Goal: Task Accomplishment & Management: Complete application form

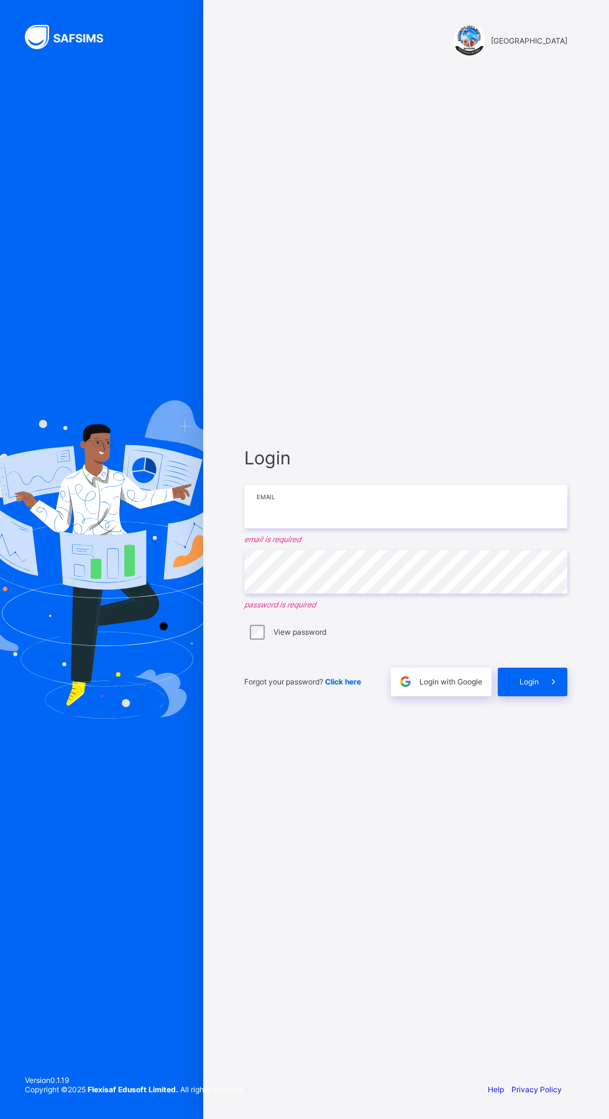
click at [437, 529] on input "email" at bounding box center [405, 507] width 323 height 44
type input "**********"
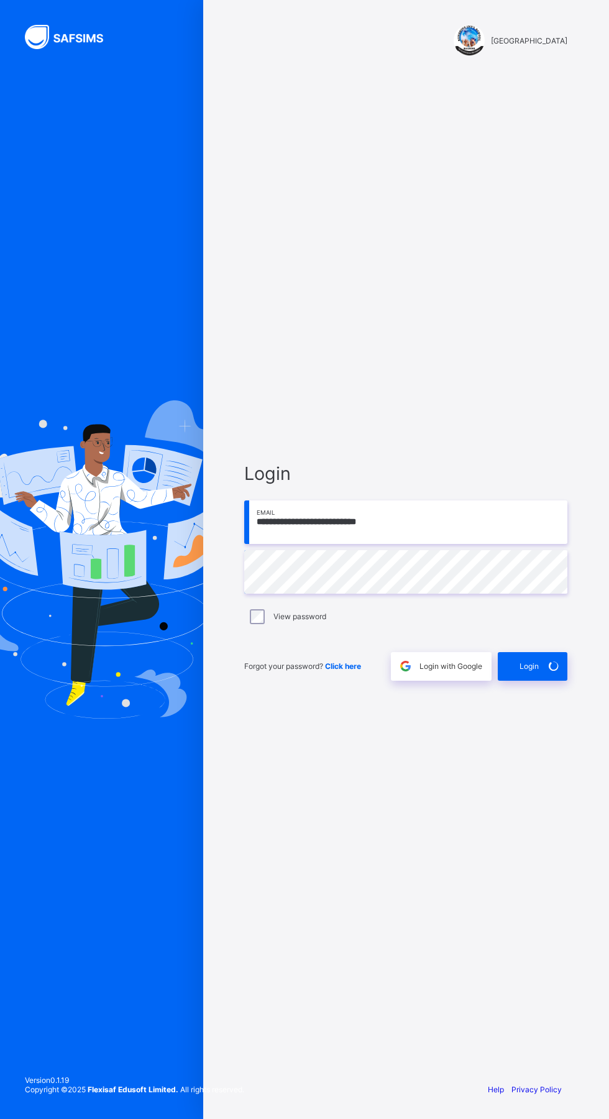
click at [549, 711] on div "**********" at bounding box center [304, 559] width 609 height 1119
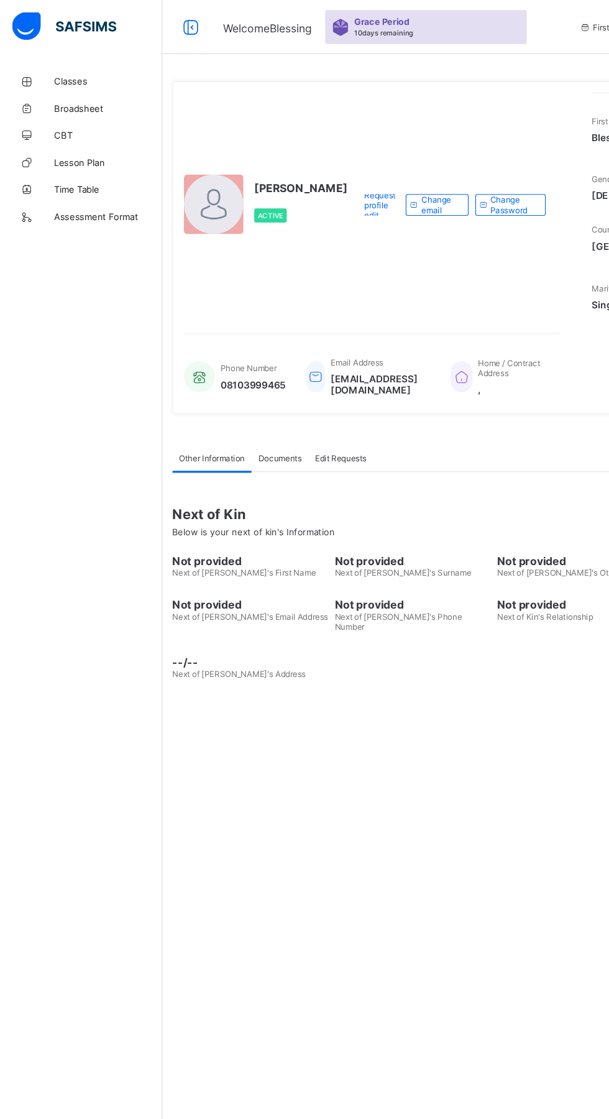
click at [335, 203] on span "Request profile edit" at bounding box center [349, 189] width 29 height 28
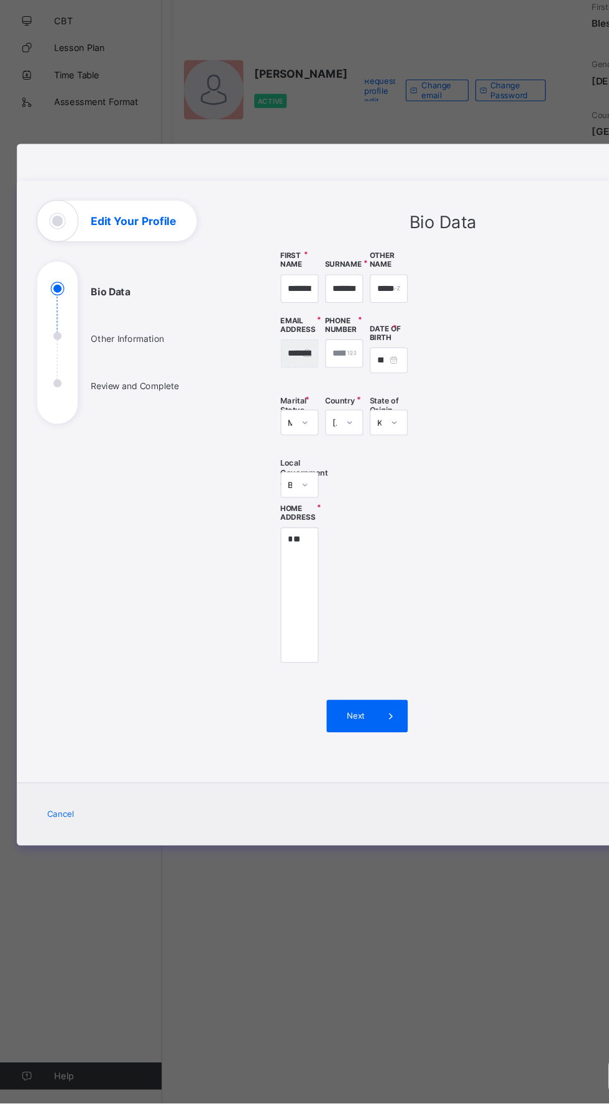
click at [345, 768] on span "Next" at bounding box center [327, 763] width 35 height 9
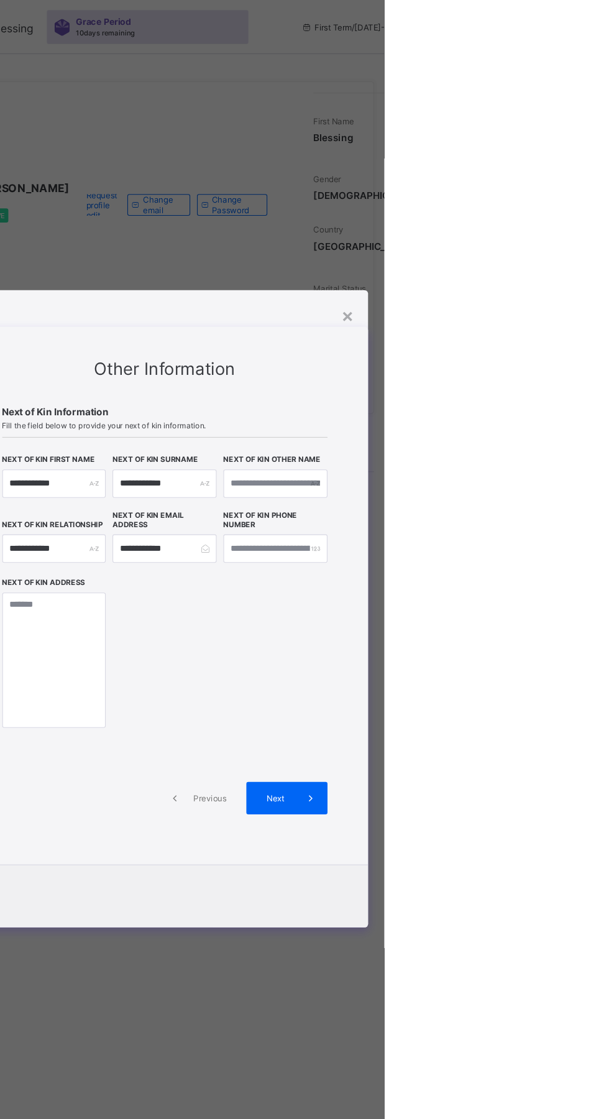
click at [582, 300] on div "×" at bounding box center [576, 289] width 12 height 21
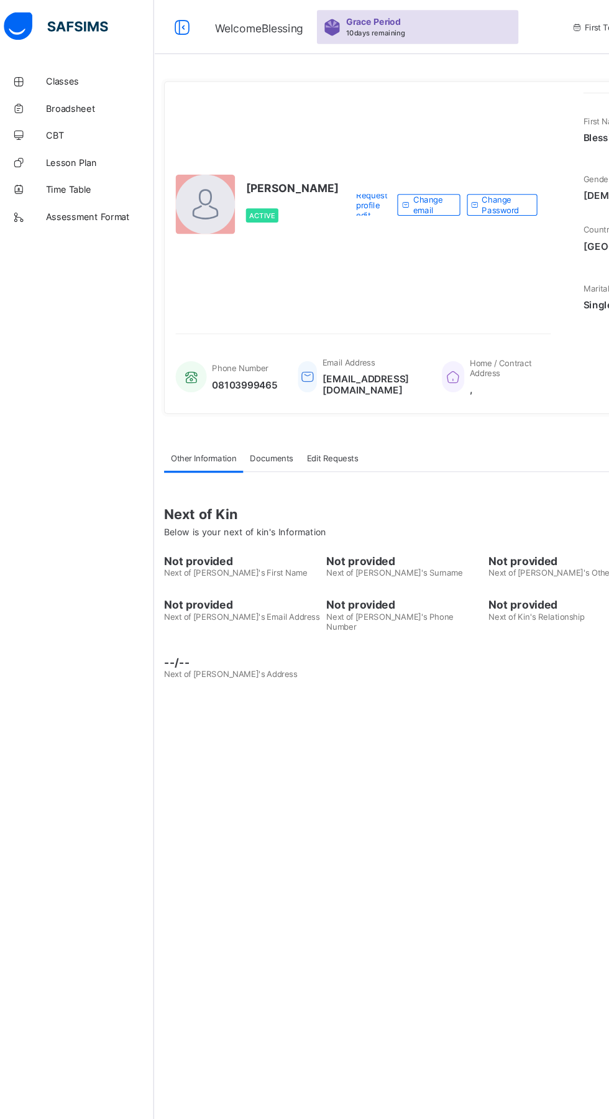
click at [261, 426] on span "Documents" at bounding box center [258, 421] width 40 height 9
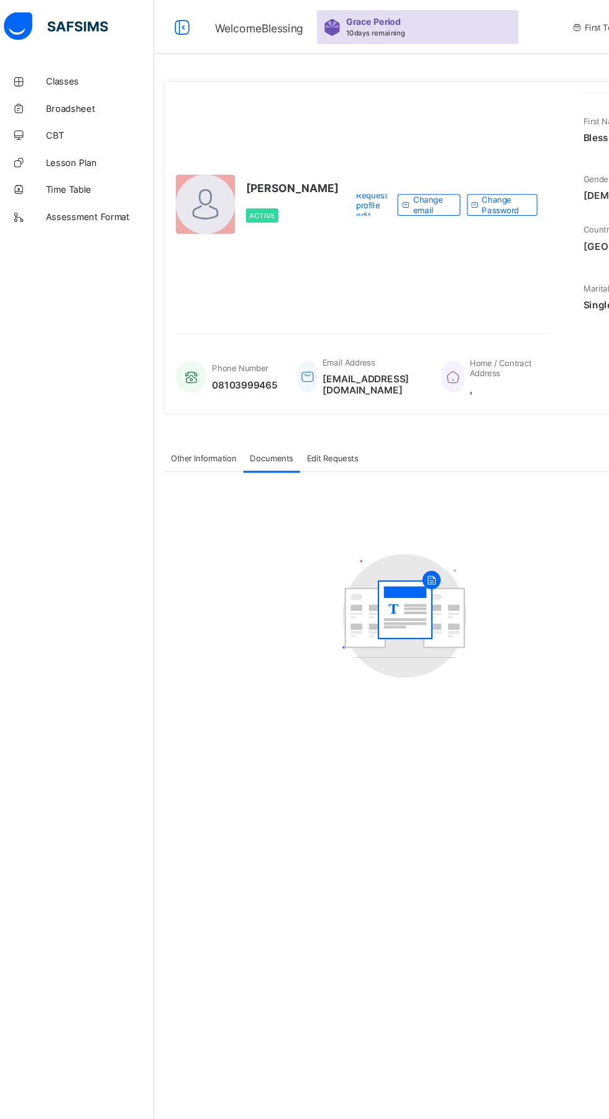
click at [215, 215] on div at bounding box center [196, 187] width 55 height 55
click at [239, 231] on div "[PERSON_NAME] Active" at bounding box center [244, 188] width 150 height 206
click at [237, 179] on span "[PERSON_NAME]" at bounding box center [277, 173] width 86 height 12
click at [181, 32] on icon at bounding box center [175, 25] width 21 height 18
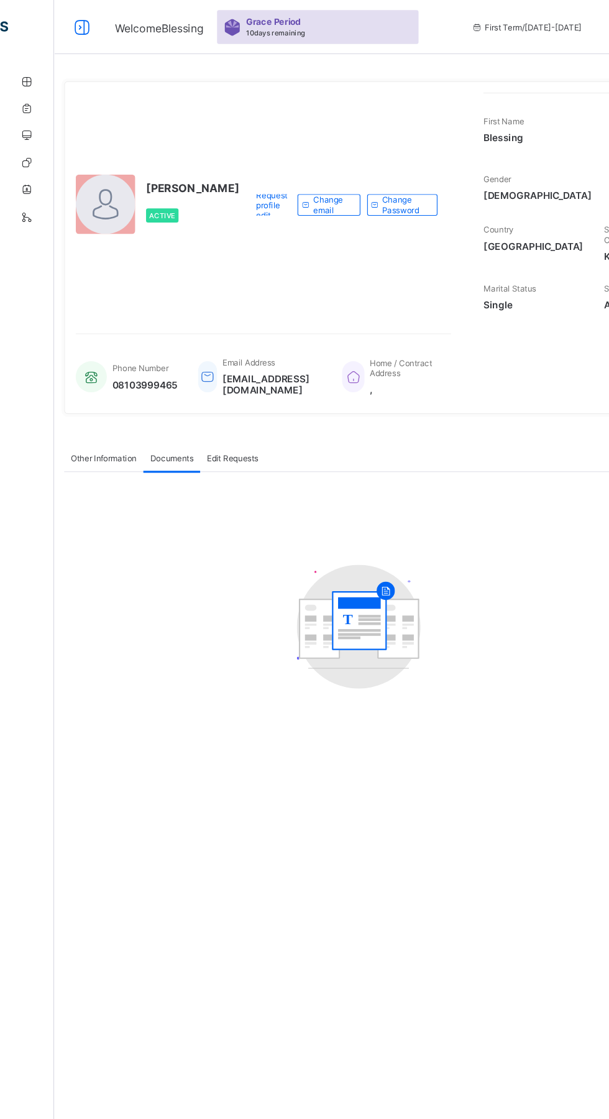
click at [236, 203] on span "Request profile edit" at bounding box center [250, 189] width 29 height 28
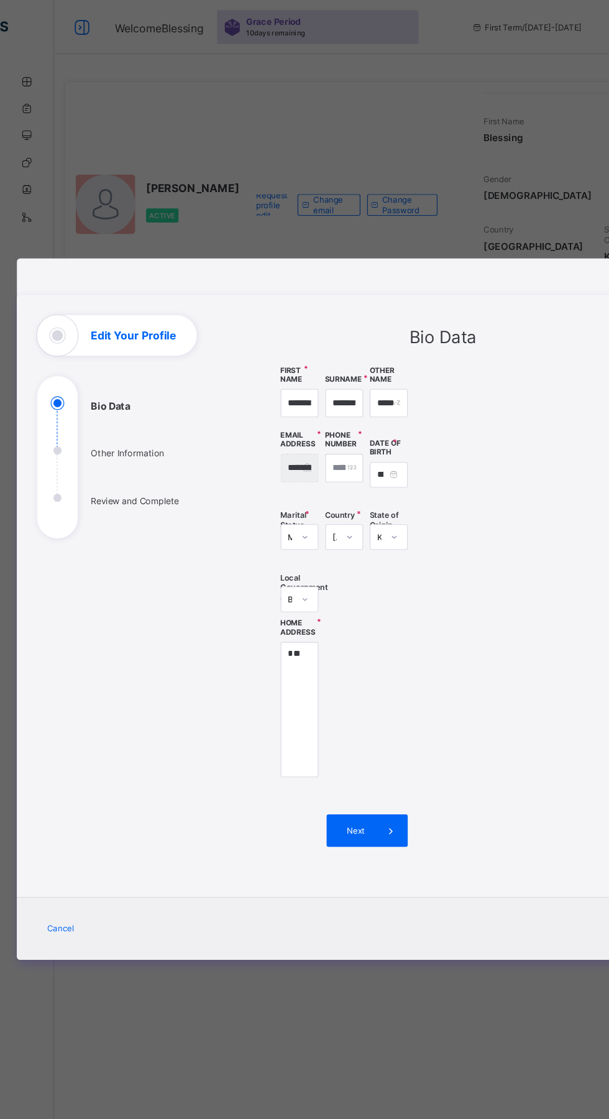
click at [213, 495] on ul "Bio Data Other Information Review and Complete" at bounding box center [127, 429] width 187 height 131
click at [116, 495] on ul "Bio Data Other Information Review and Complete" at bounding box center [127, 429] width 187 height 131
click at [179, 495] on ul "Bio Data Other Information Review and Complete" at bounding box center [127, 429] width 187 height 131
click at [375, 779] on div "Next" at bounding box center [337, 764] width 75 height 30
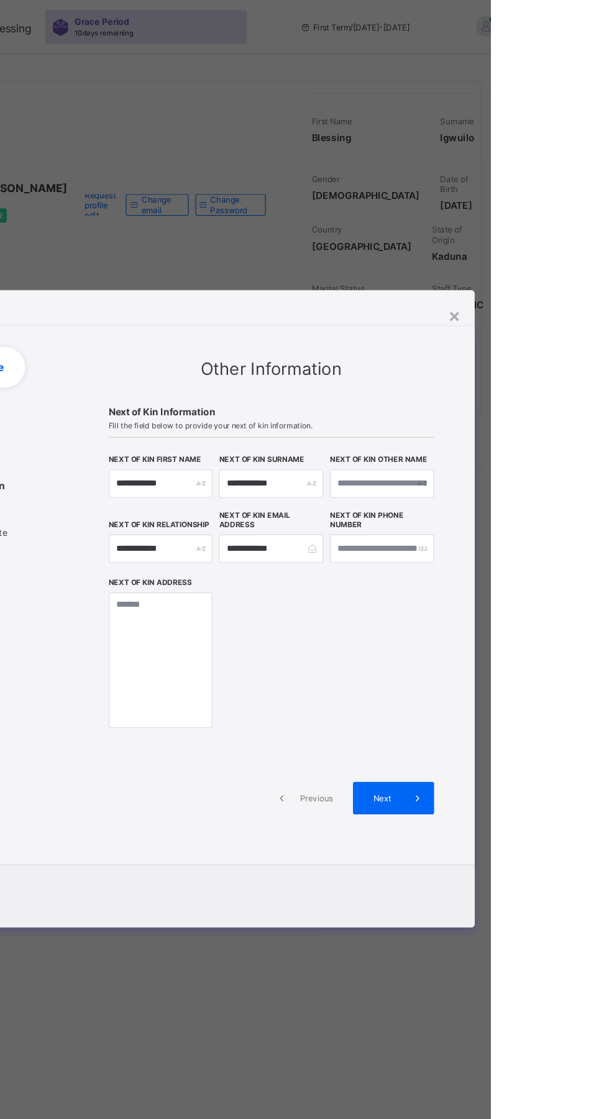
click at [527, 739] on span "Next" at bounding box center [509, 733] width 35 height 9
